Goal: Find specific page/section: Find specific page/section

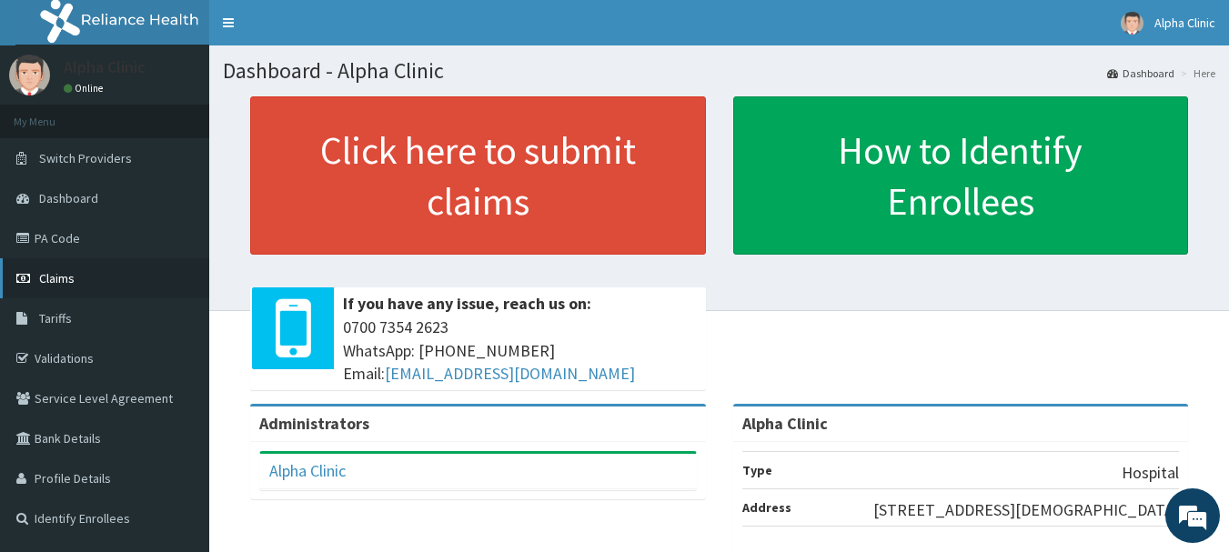
click at [166, 275] on link "Claims" at bounding box center [104, 278] width 209 height 40
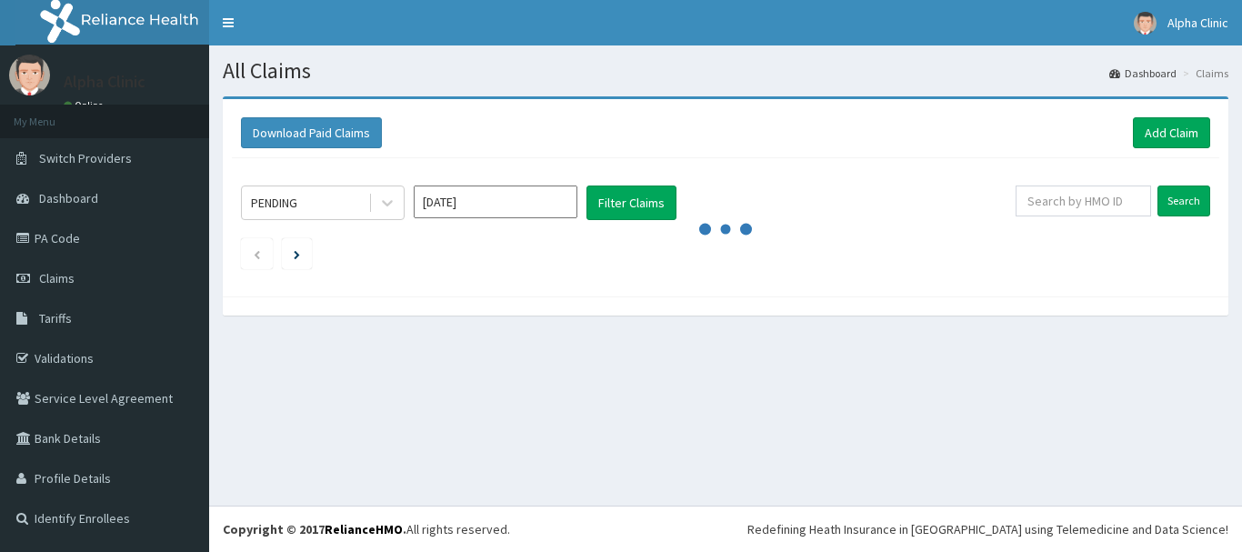
click at [166, 275] on link "Claims" at bounding box center [104, 278] width 209 height 40
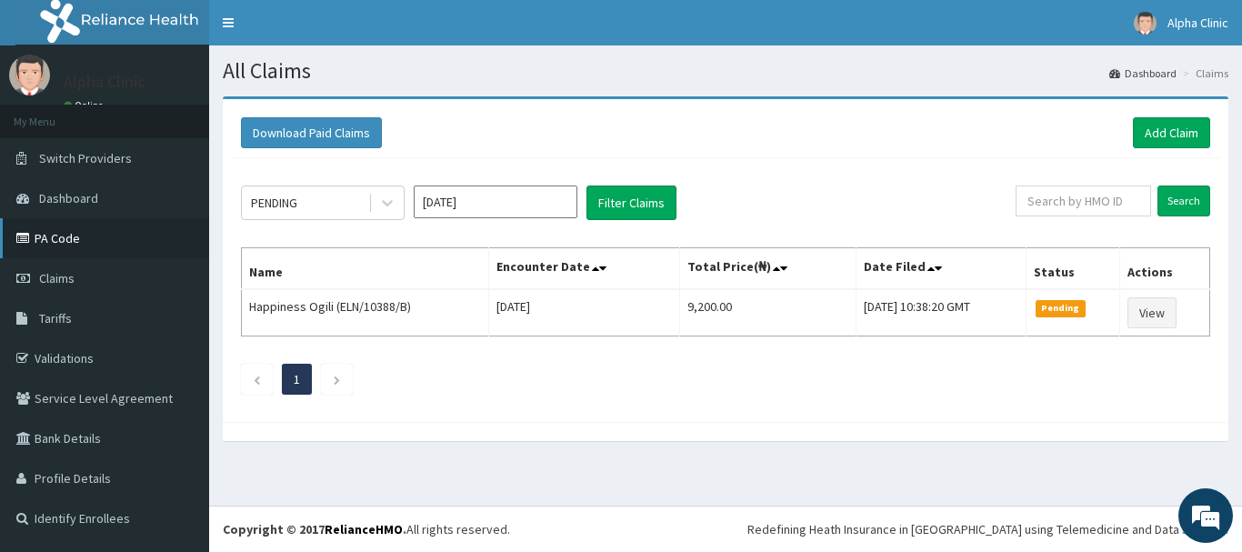
click at [109, 245] on link "PA Code" at bounding box center [104, 238] width 209 height 40
